Goal: Find specific page/section: Find specific page/section

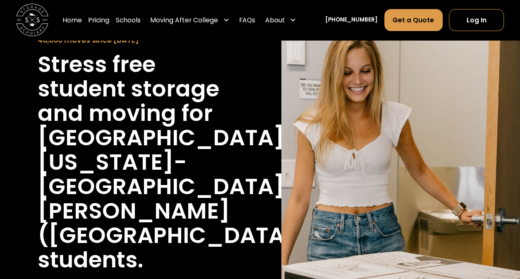
scroll to position [29, 0]
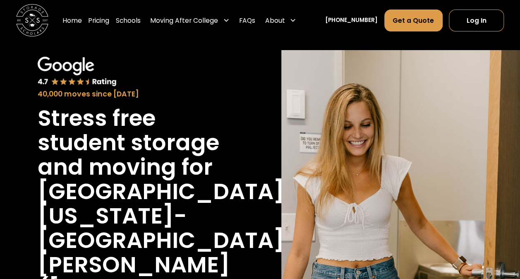
click at [169, 46] on div "40,000 moves since [DATE] Stress free student storage and moving for [GEOGRAPHI…" at bounding box center [260, 242] width 520 height 411
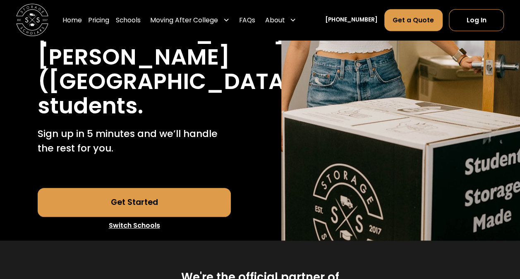
scroll to position [0, 0]
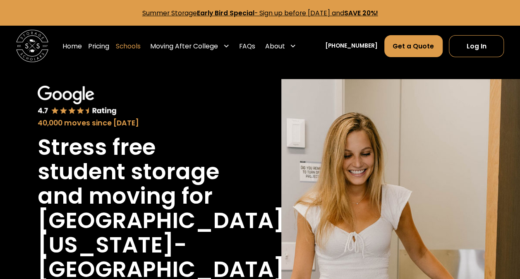
click at [141, 46] on link "Schools" at bounding box center [128, 46] width 25 height 23
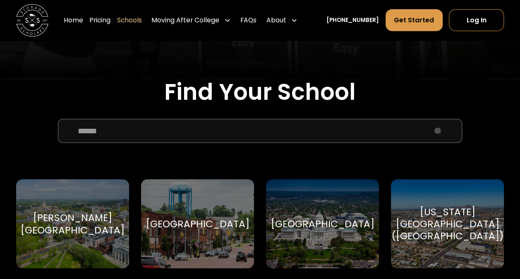
scroll to position [243, 0]
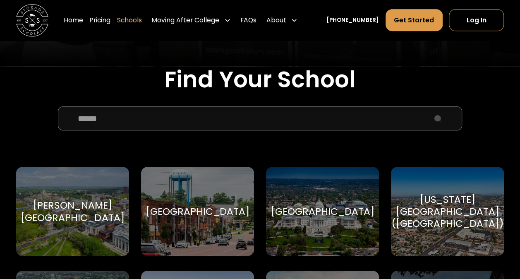
click at [134, 123] on input "School Select Form" at bounding box center [260, 118] width 404 height 24
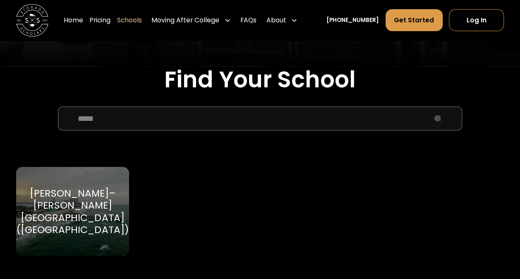
type input "*****"
click at [84, 204] on div "[PERSON_NAME]–[PERSON_NAME][GEOGRAPHIC_DATA] ([GEOGRAPHIC_DATA])" at bounding box center [72, 211] width 113 height 48
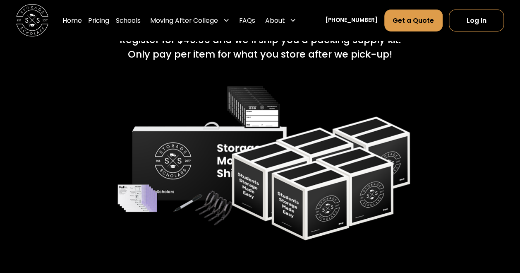
scroll to position [1374, 0]
